Goal: Task Accomplishment & Management: Manage account settings

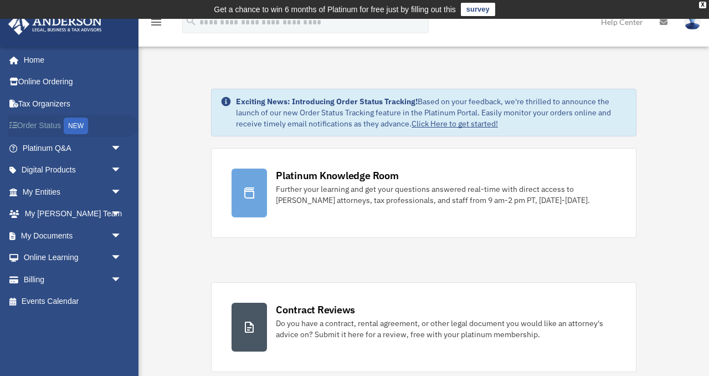
click at [20, 134] on link "Order Status NEW" at bounding box center [73, 126] width 131 height 23
click at [61, 282] on link "Billing arrow_drop_down" at bounding box center [73, 279] width 131 height 22
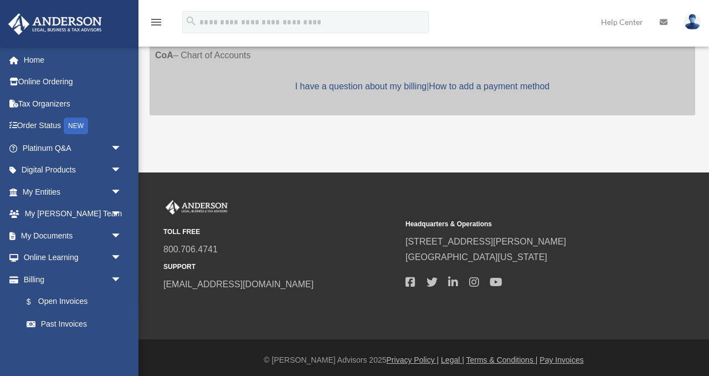
scroll to position [378, 0]
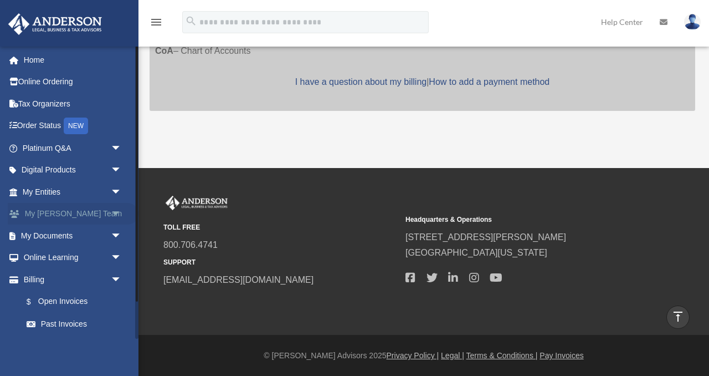
click at [103, 217] on link "My Anderson Team arrow_drop_down" at bounding box center [73, 214] width 131 height 22
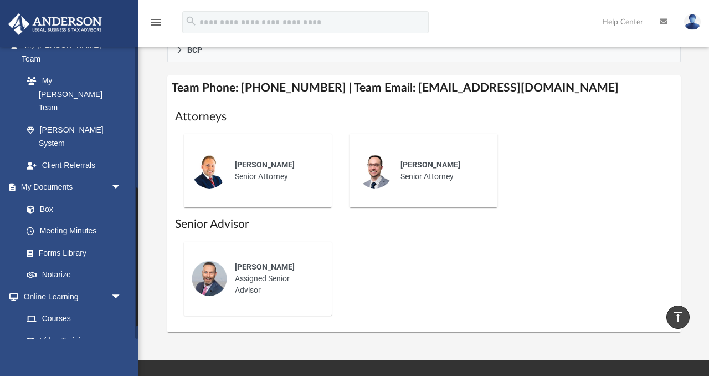
scroll to position [326, 0]
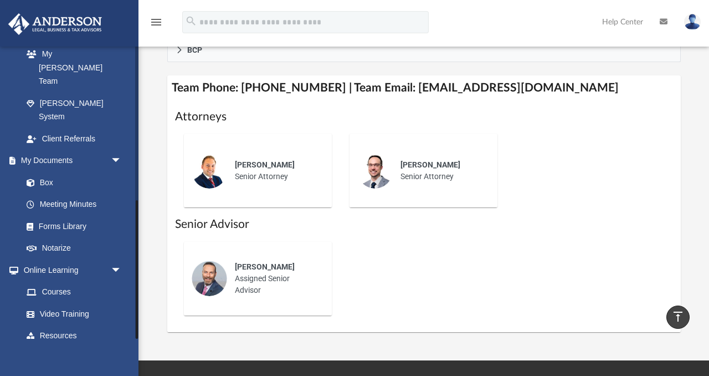
click at [55, 346] on link "Billing arrow_drop_down" at bounding box center [73, 357] width 131 height 22
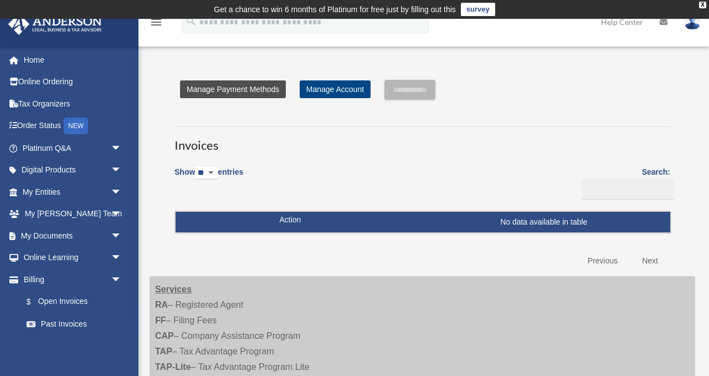
click at [228, 92] on link "Manage Payment Methods" at bounding box center [233, 89] width 106 height 18
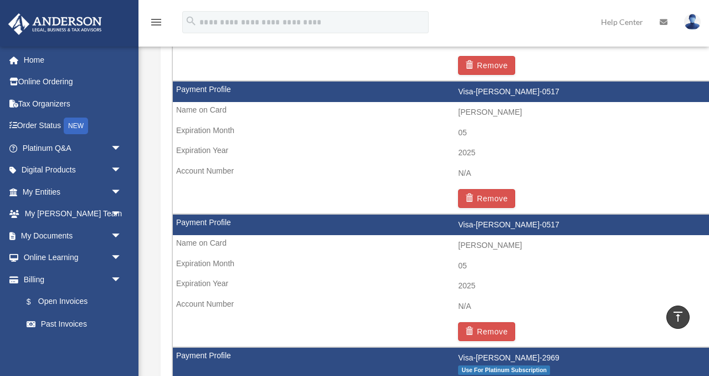
scroll to position [856, 0]
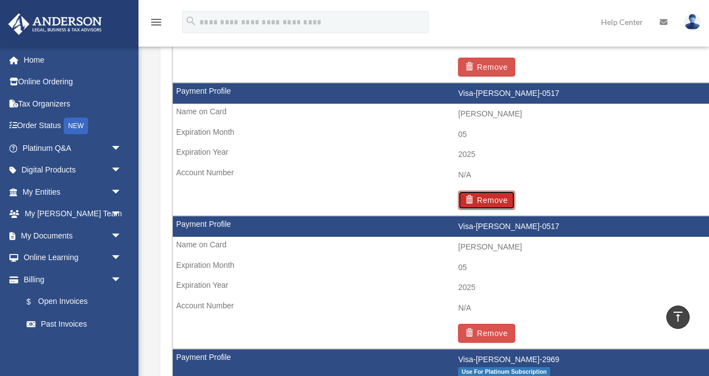
click at [492, 194] on button "Remove" at bounding box center [486, 200] width 57 height 19
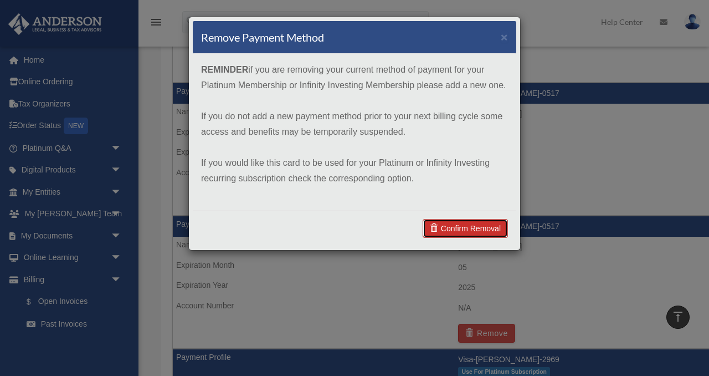
click at [473, 227] on link "Confirm Removal" at bounding box center [465, 228] width 85 height 19
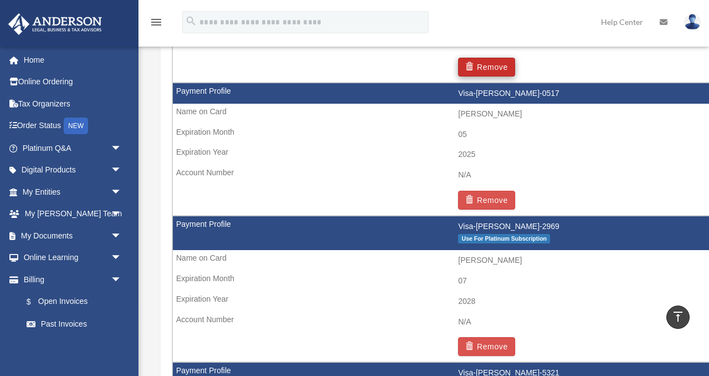
scroll to position [768, 0]
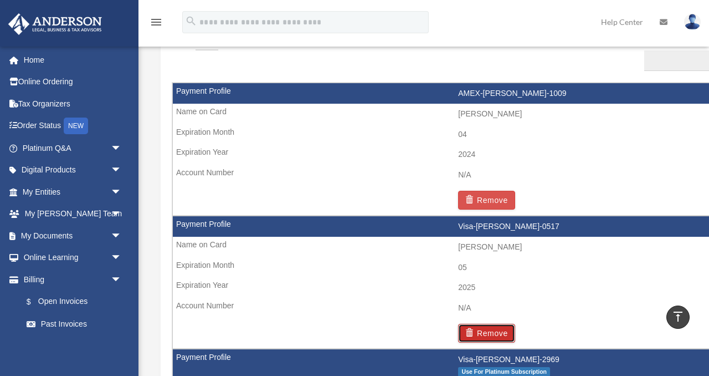
click at [488, 336] on button "Remove" at bounding box center [486, 333] width 57 height 19
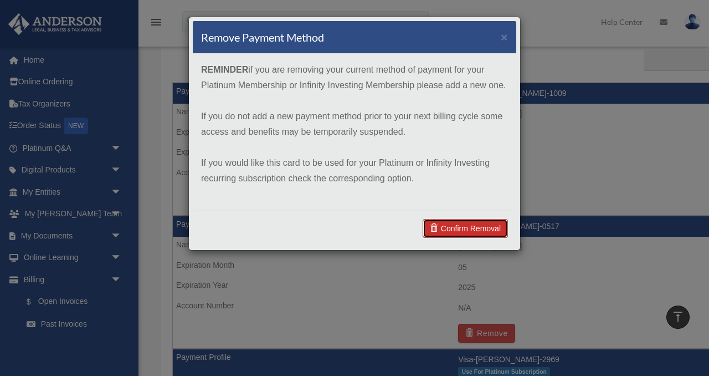
click at [471, 235] on link "Confirm Removal" at bounding box center [465, 228] width 85 height 19
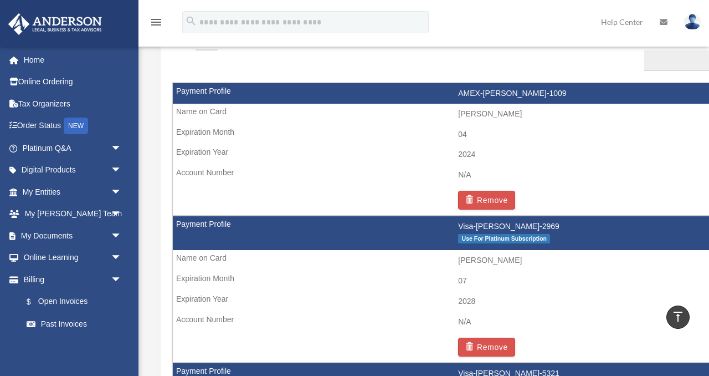
scroll to position [886, 0]
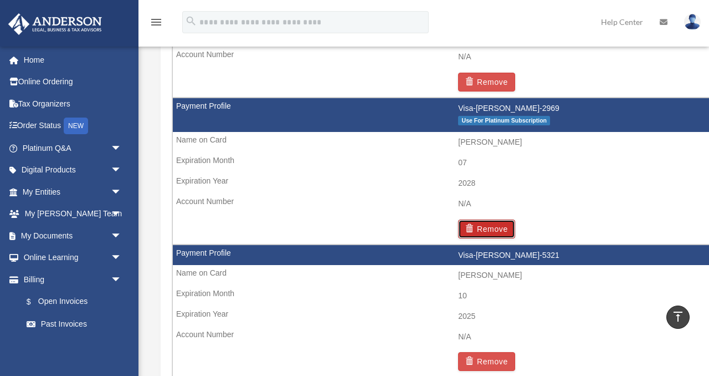
click at [485, 226] on button "Remove" at bounding box center [486, 228] width 57 height 19
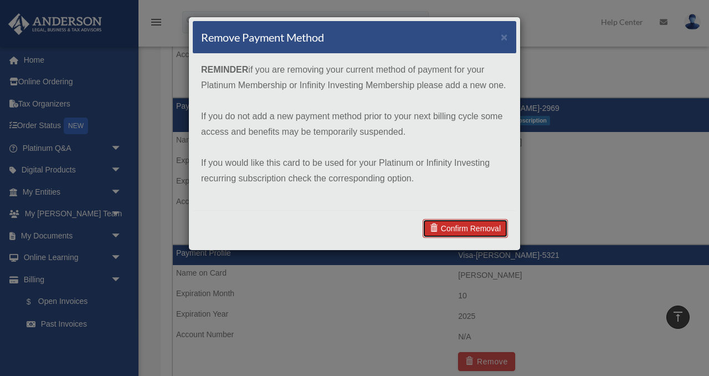
click at [481, 224] on link "Confirm Removal" at bounding box center [465, 228] width 85 height 19
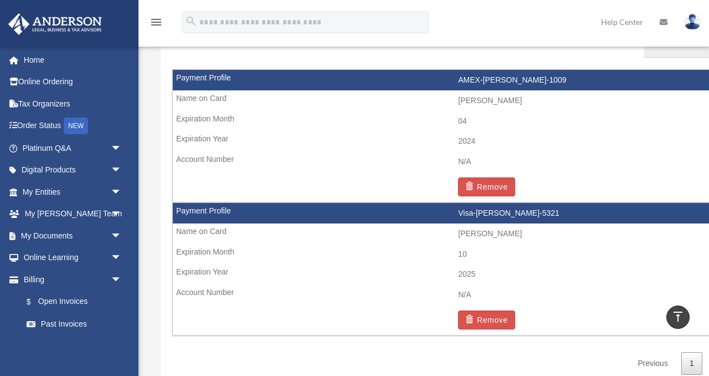
scroll to position [790, 0]
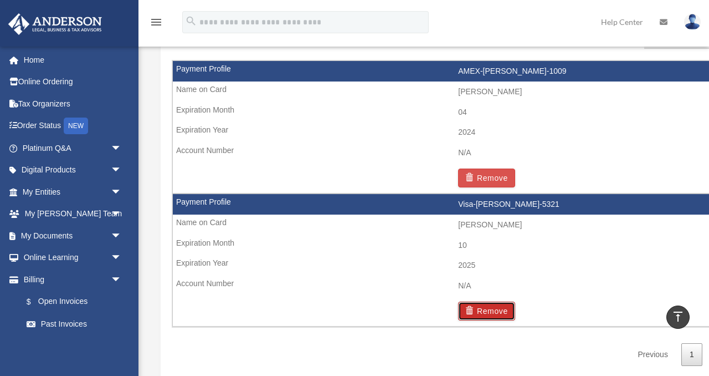
click at [488, 306] on button "Remove" at bounding box center [486, 310] width 57 height 19
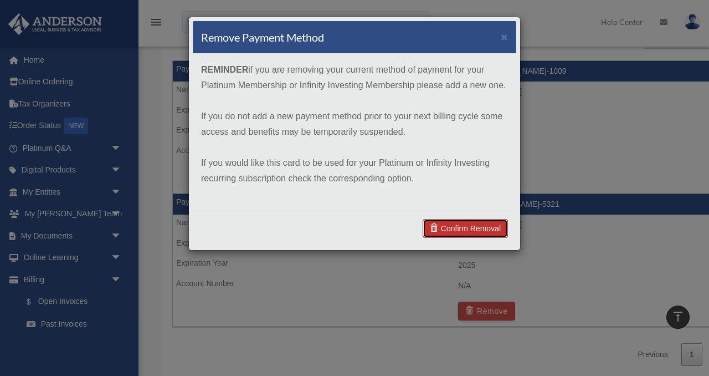
click at [478, 224] on link "Confirm Removal" at bounding box center [465, 228] width 85 height 19
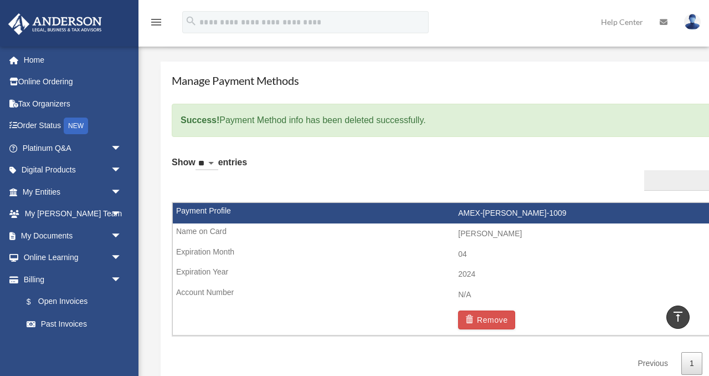
scroll to position [520, 0]
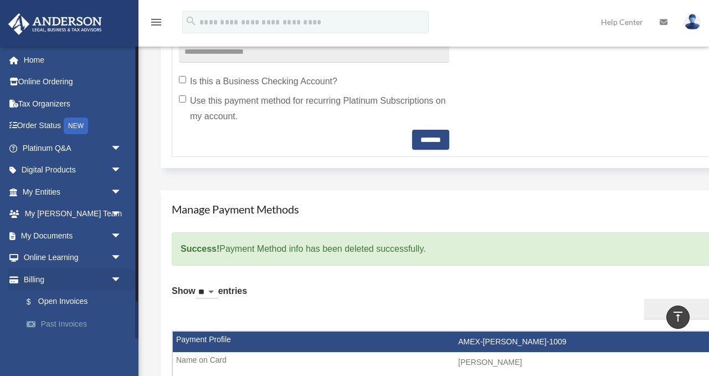
click at [56, 323] on link "Past Invoices" at bounding box center [77, 323] width 123 height 22
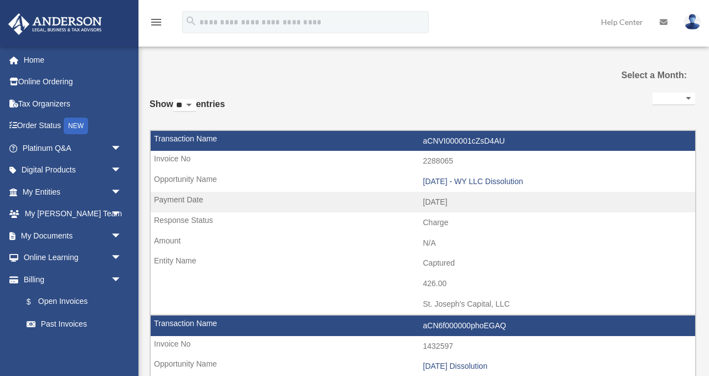
select select
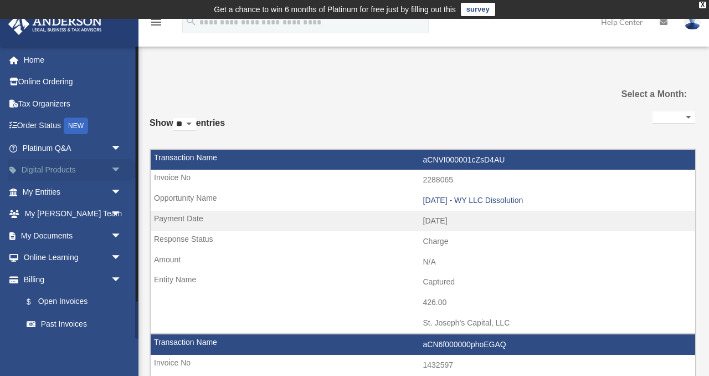
click at [103, 167] on link "Digital Products arrow_drop_down" at bounding box center [73, 170] width 131 height 22
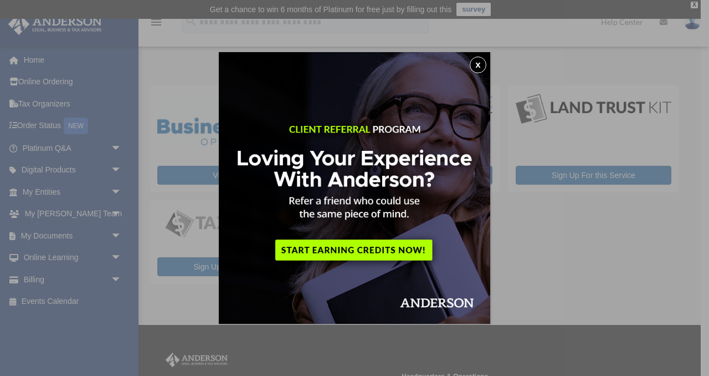
click at [483, 51] on div "x" at bounding box center [354, 188] width 709 height 376
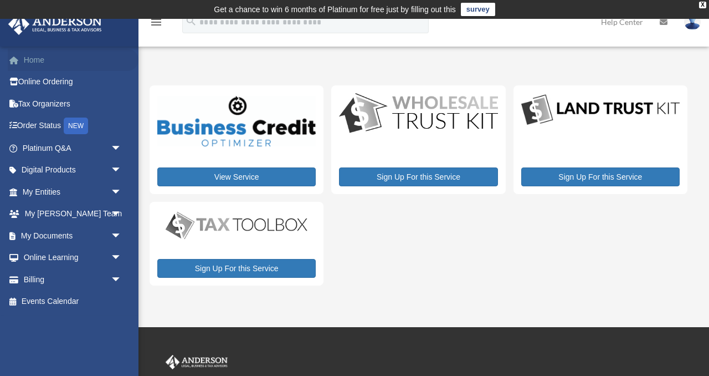
click at [47, 66] on link "Home" at bounding box center [73, 60] width 131 height 22
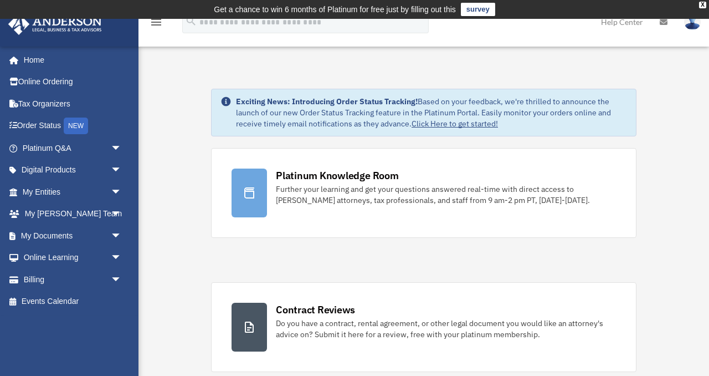
click at [690, 24] on img at bounding box center [692, 22] width 17 height 16
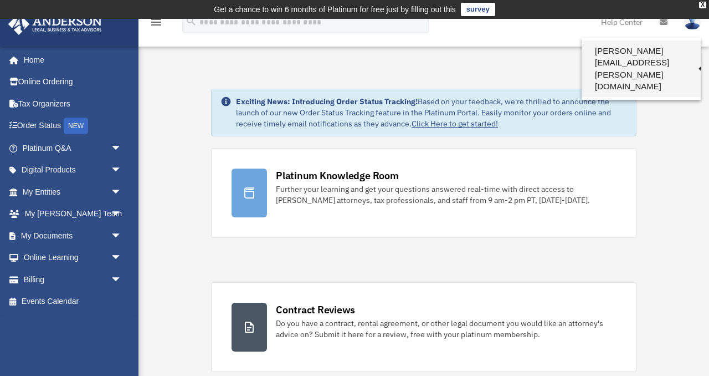
click at [665, 44] on link "[PERSON_NAME][EMAIL_ADDRESS][PERSON_NAME][DOMAIN_NAME]" at bounding box center [641, 68] width 119 height 57
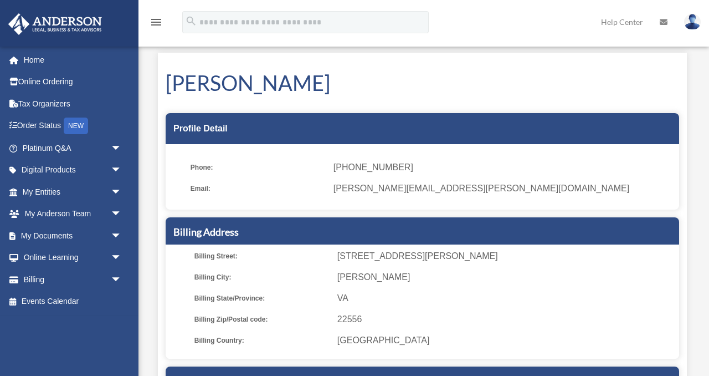
scroll to position [34, 0]
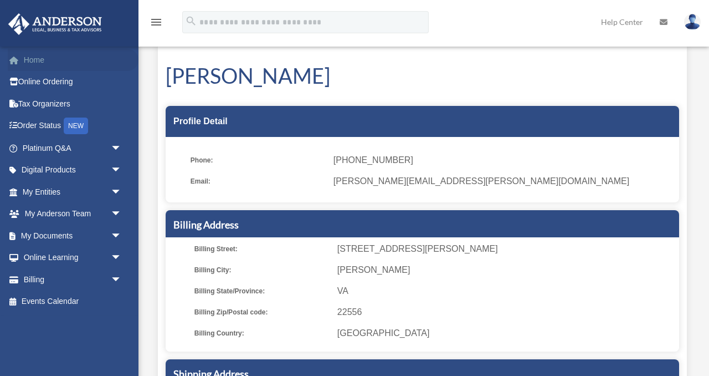
click at [47, 68] on link "Home" at bounding box center [73, 60] width 131 height 22
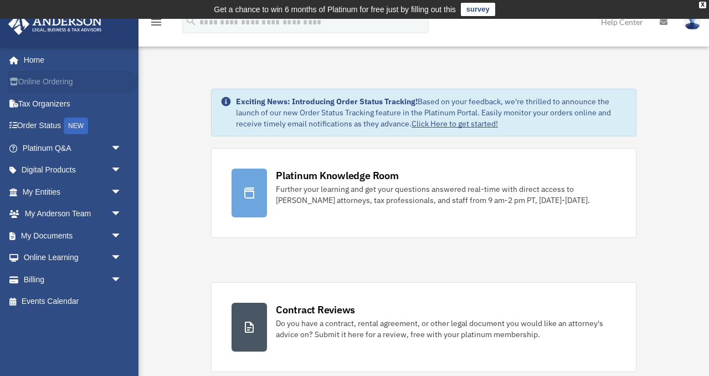
click at [70, 89] on link "Online Ordering" at bounding box center [73, 82] width 131 height 22
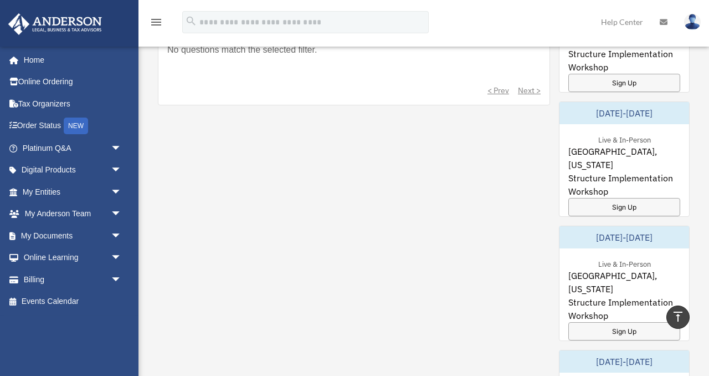
scroll to position [404, 0]
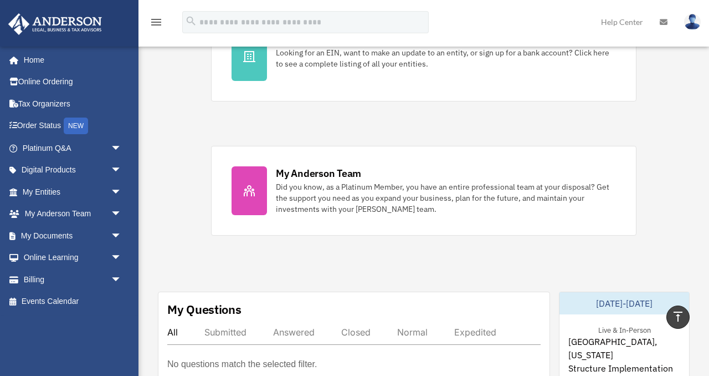
click at [690, 23] on img at bounding box center [692, 22] width 17 height 16
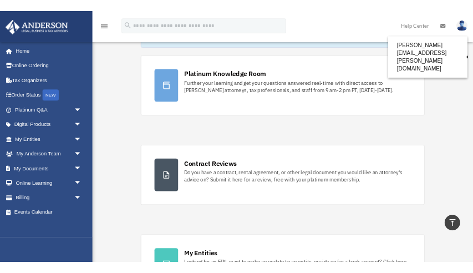
scroll to position [0, 0]
